Goal: Task Accomplishment & Management: Manage account settings

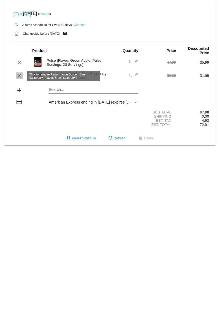
click at [19, 76] on mat-icon "clear" at bounding box center [19, 75] width 7 height 7
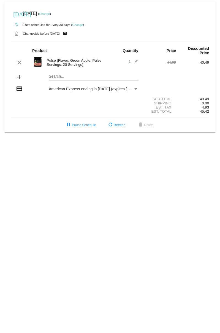
click at [20, 78] on mat-icon "add" at bounding box center [19, 77] width 7 height 7
click at [64, 77] on mat-card "today Sep 5 2025 ( Change ) autorenew 1 item scheduled for Every 30 days ( Chan…" at bounding box center [109, 66] width 211 height 131
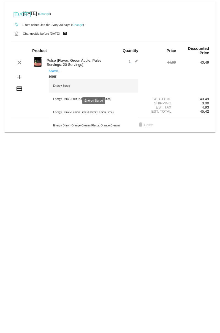
type input "ener"
click at [69, 88] on div "Energy Surge" at bounding box center [93, 85] width 89 height 13
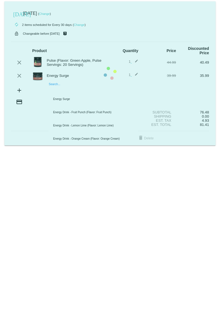
click at [60, 89] on mat-card "today Sep 5 2025 ( Change ) autorenew 2 items scheduled for Every 30 days ( Cha…" at bounding box center [109, 73] width 211 height 144
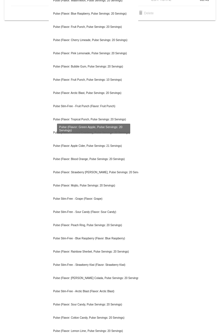
scroll to position [130, 0]
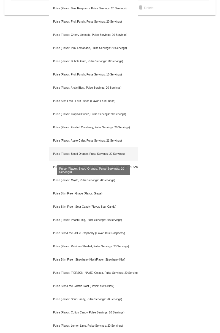
type input "pulse"
click at [78, 155] on div "Pulse (Flavor: Blood Orange, Pulse Servings: 20 Servings)" at bounding box center [93, 153] width 89 height 13
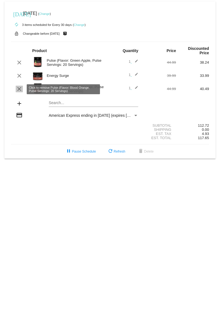
click at [18, 89] on mat-icon "clear" at bounding box center [19, 89] width 7 height 7
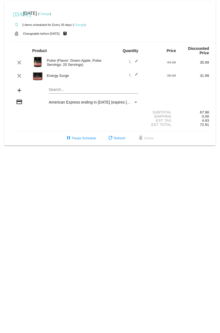
click at [64, 89] on mat-card "today Sep 5 2025 ( Change ) autorenew 2 items scheduled for Every 30 days ( Cha…" at bounding box center [109, 73] width 211 height 144
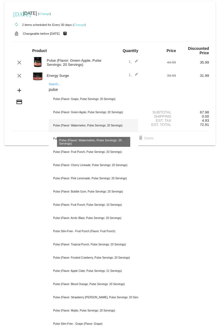
type input "pulse"
click at [74, 129] on div "Pulse (Flavor: Watermelon, Pulse Servings: 20 Servings)" at bounding box center [93, 125] width 89 height 13
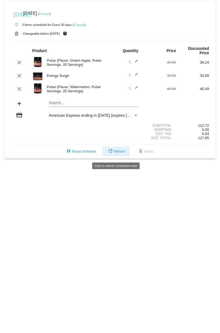
click at [119, 152] on span "refresh Refresh" at bounding box center [116, 151] width 18 height 4
click at [119, 153] on span "refresh Refresh" at bounding box center [116, 151] width 18 height 4
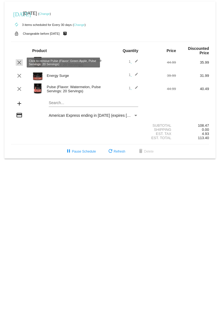
click at [18, 63] on mat-icon "clear" at bounding box center [19, 62] width 7 height 7
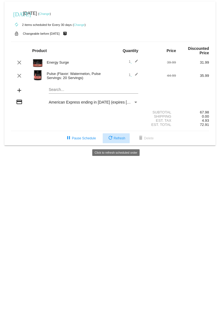
click at [122, 140] on span "refresh Refresh" at bounding box center [116, 138] width 18 height 4
